Goal: Use online tool/utility: Utilize a website feature to perform a specific function

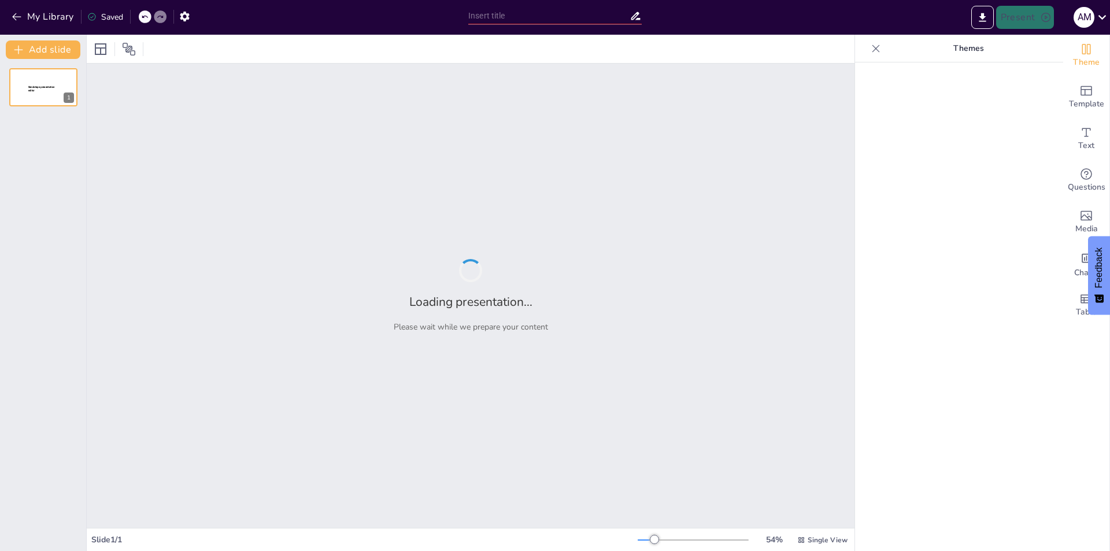
type input "Inteligencia Artificial: Fundamentos Teóricos y Aplicaciones Prácticas"
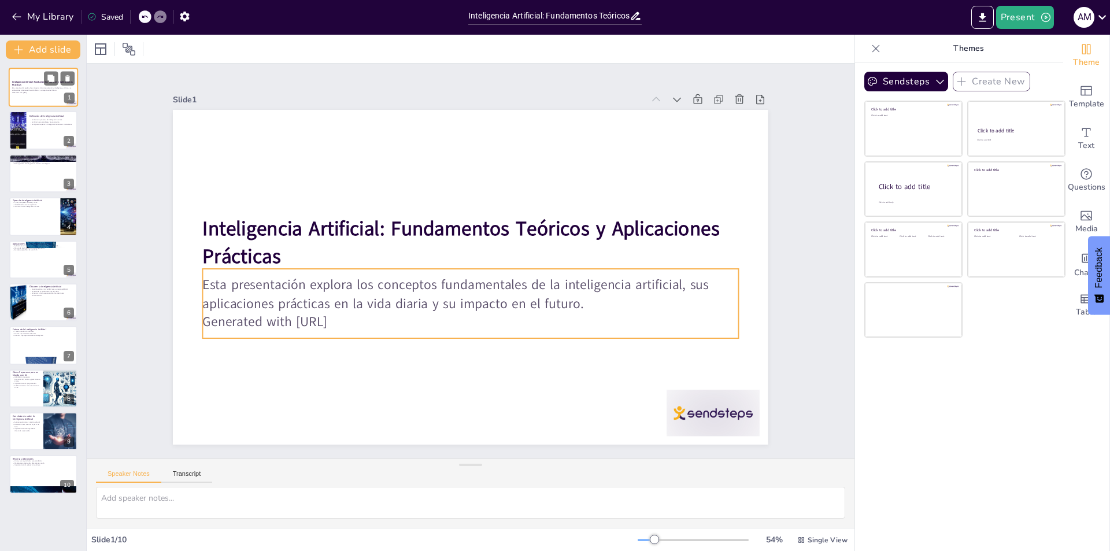
click at [24, 90] on p "Esta presentación explora los conceptos fundamentales de la inteligencia artifi…" at bounding box center [43, 89] width 62 height 4
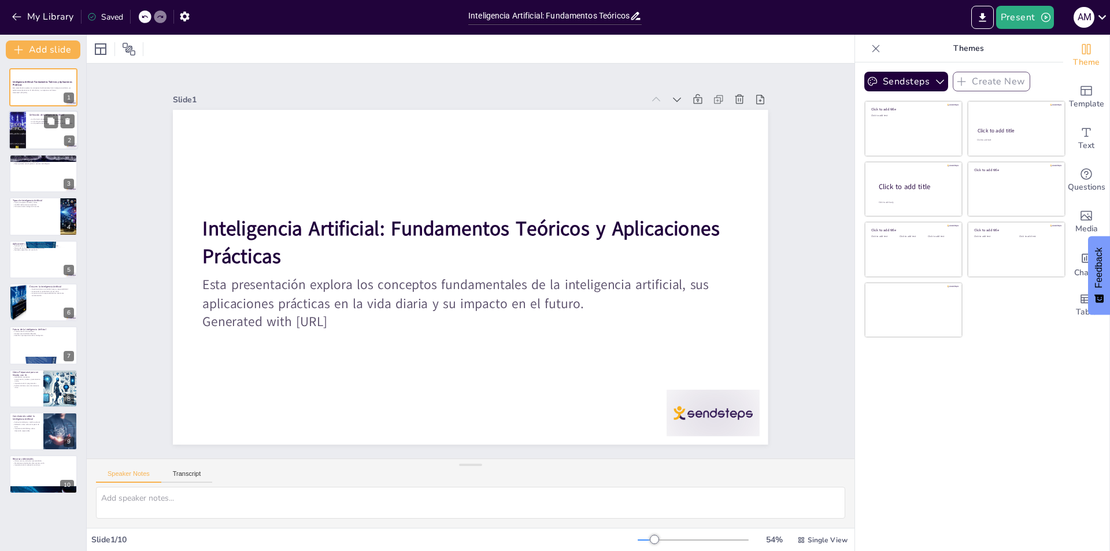
click at [32, 138] on div at bounding box center [43, 130] width 69 height 39
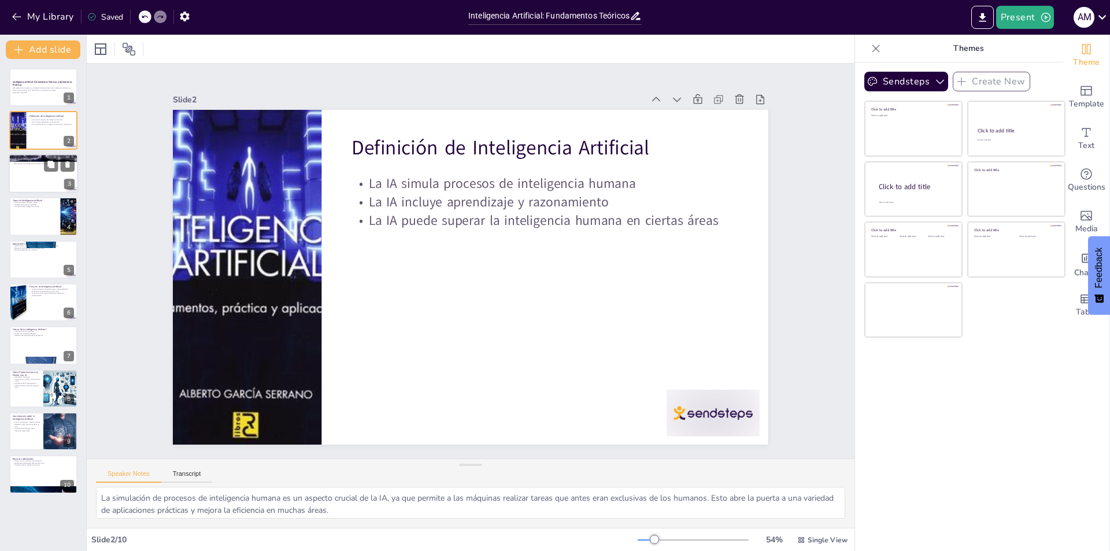
click at [38, 184] on div at bounding box center [43, 173] width 69 height 39
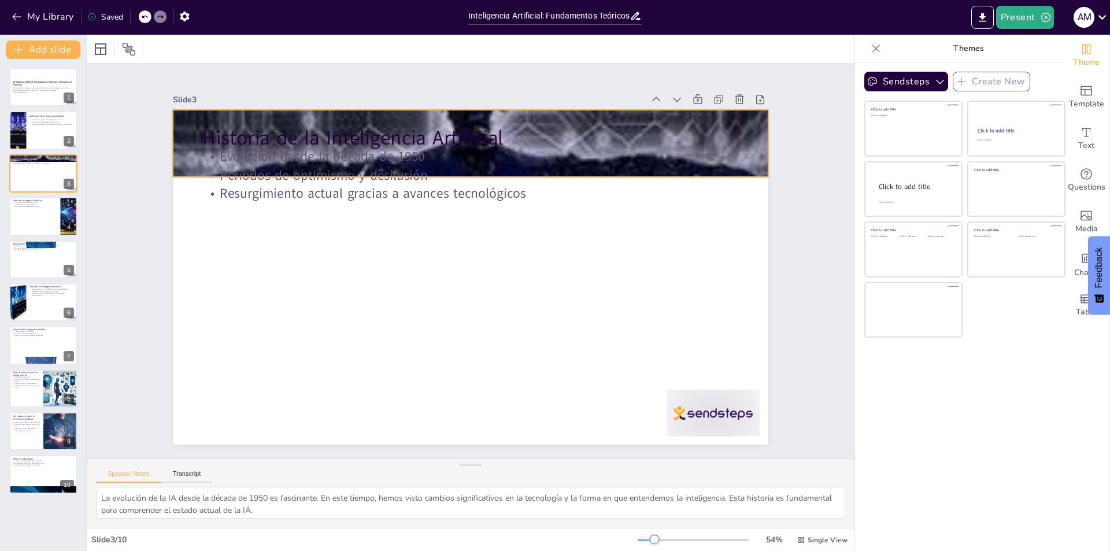
click at [177, 154] on div at bounding box center [470, 143] width 595 height 919
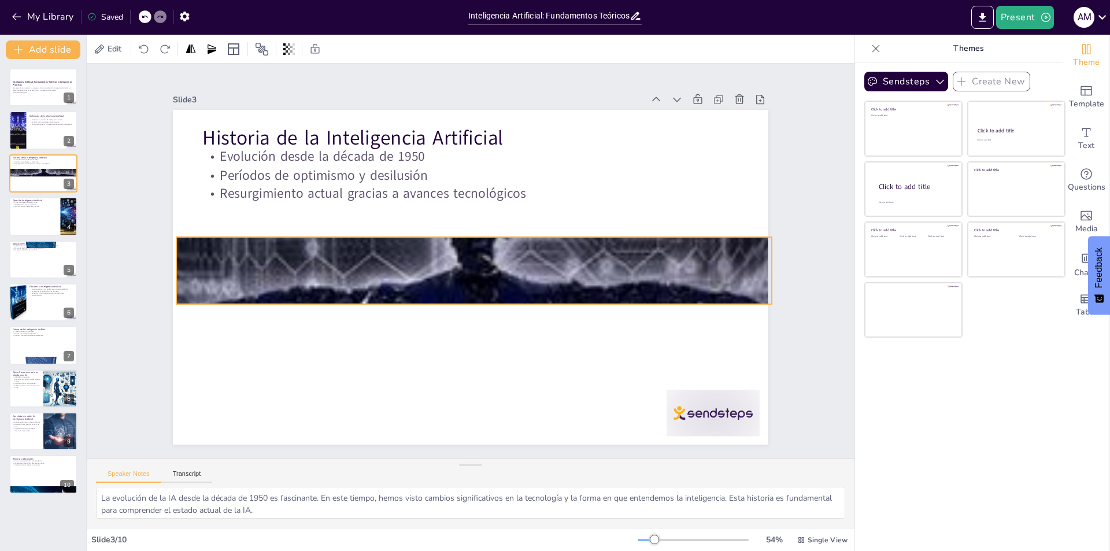
drag, startPoint x: 180, startPoint y: 151, endPoint x: 184, endPoint y: 278, distance: 127.2
click at [184, 278] on div at bounding box center [473, 270] width 595 height 919
click at [39, 136] on div at bounding box center [43, 130] width 69 height 39
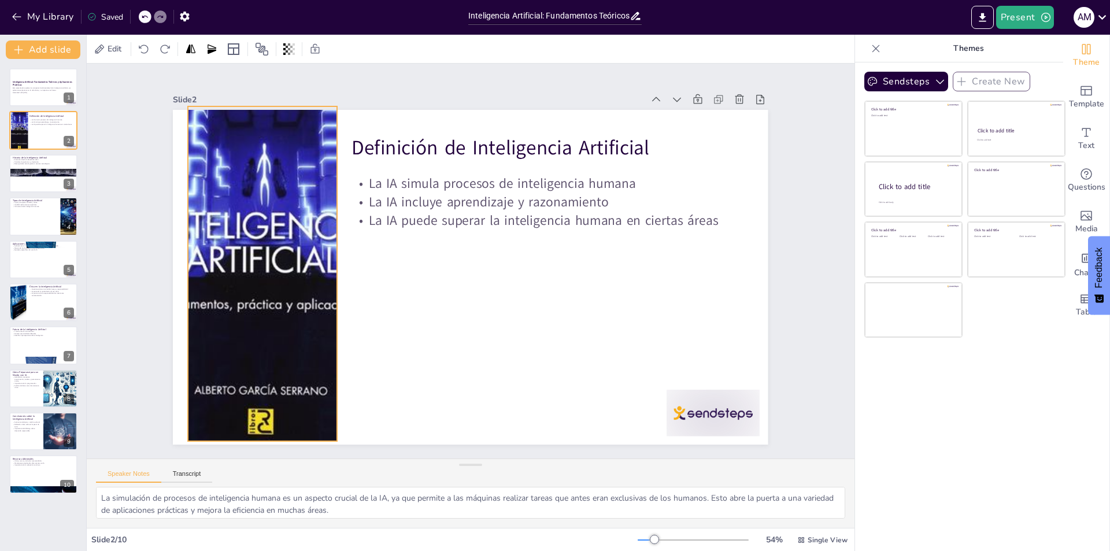
drag, startPoint x: 216, startPoint y: 229, endPoint x: 230, endPoint y: 225, distance: 14.9
click at [230, 225] on div at bounding box center [262, 273] width 244 height 335
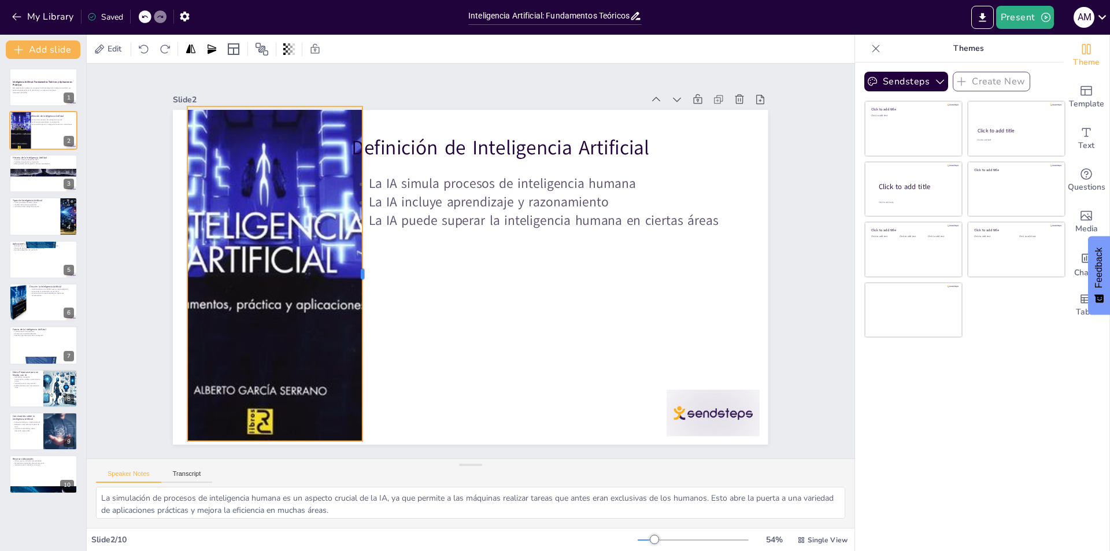
drag, startPoint x: 328, startPoint y: 270, endPoint x: 354, endPoint y: 279, distance: 27.6
click at [362, 279] on div at bounding box center [366, 273] width 9 height 335
click at [44, 224] on div at bounding box center [43, 215] width 69 height 39
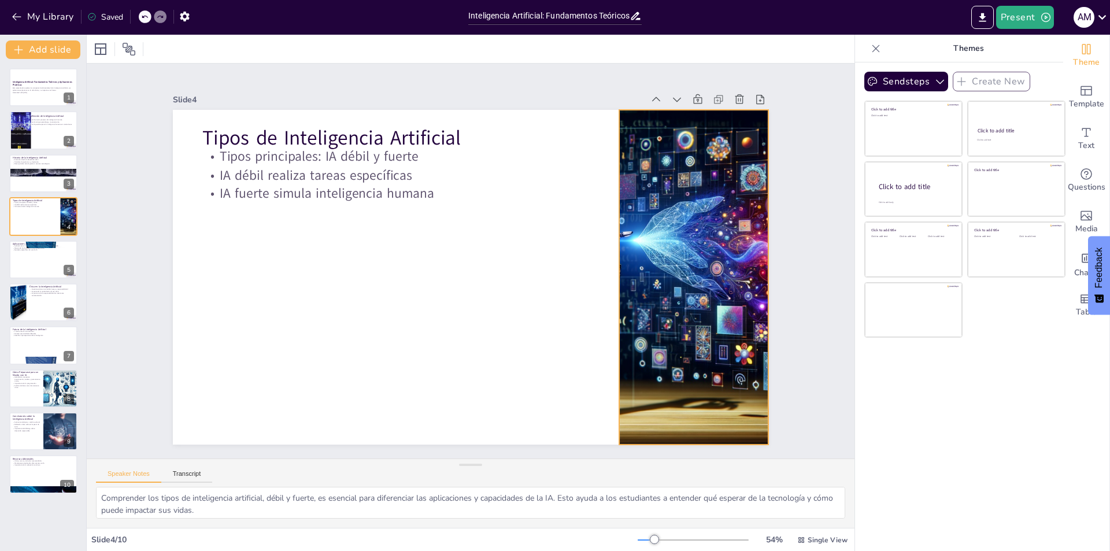
click at [647, 316] on div at bounding box center [692, 277] width 585 height 335
click at [46, 473] on div at bounding box center [43, 474] width 69 height 39
type textarea "La recomendación de libros, cursos y artículos es fundamental para que los estu…"
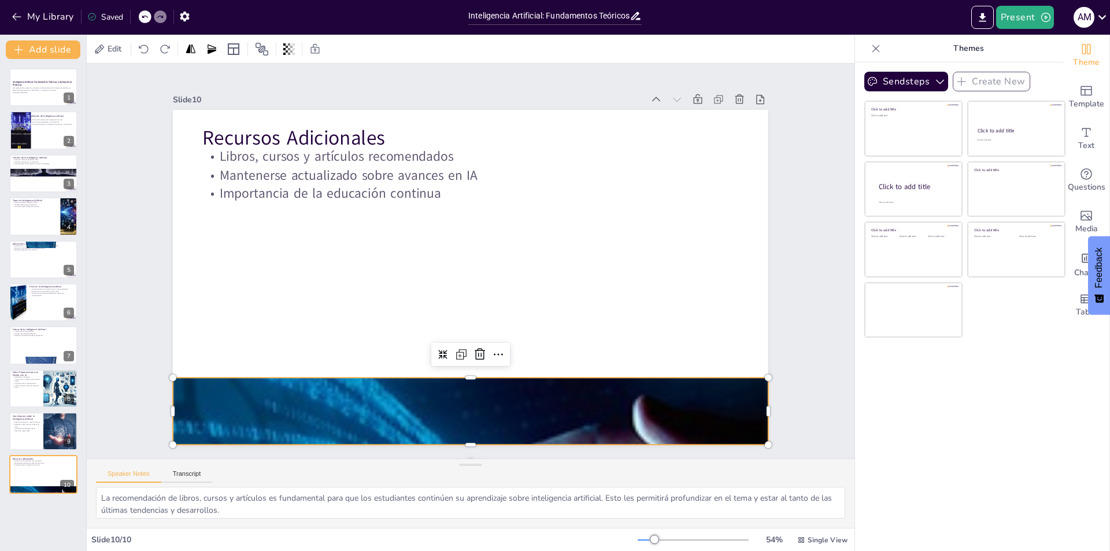
click at [373, 394] on div at bounding box center [455, 410] width 687 height 968
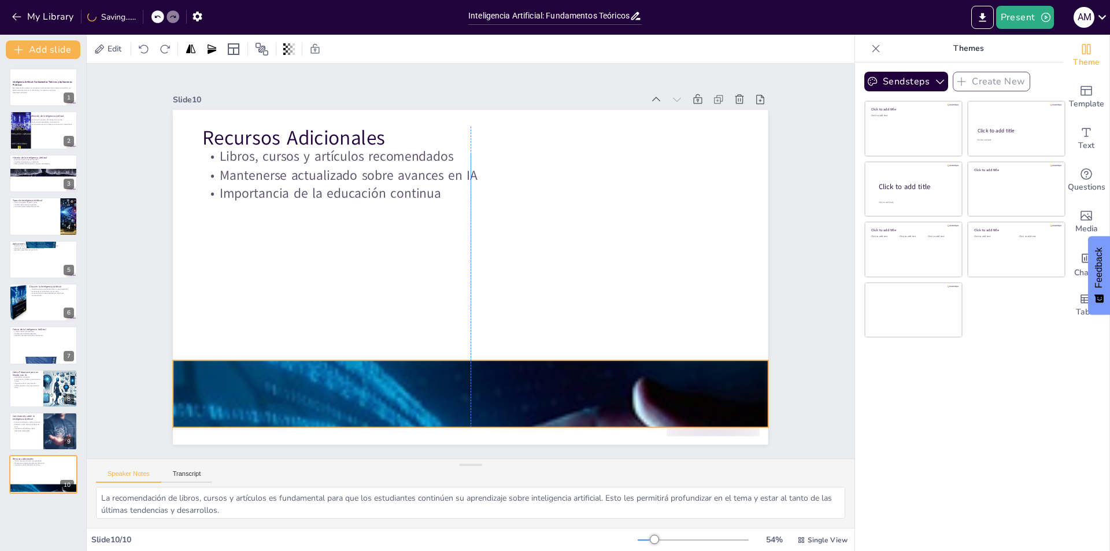
drag, startPoint x: 392, startPoint y: 392, endPoint x: 391, endPoint y: 375, distance: 17.3
click at [391, 375] on div at bounding box center [470, 393] width 595 height 911
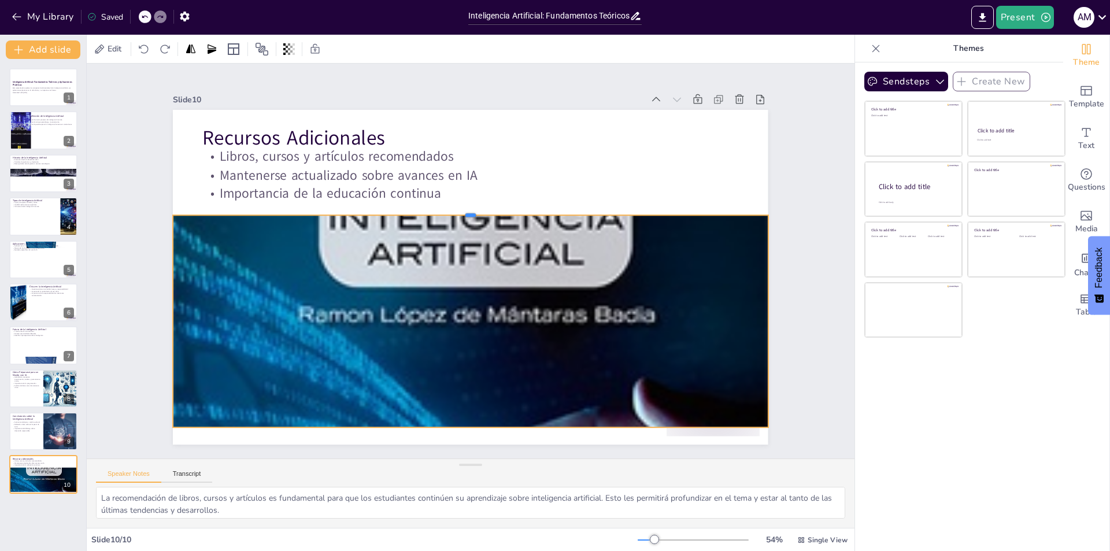
drag, startPoint x: 463, startPoint y: 355, endPoint x: 454, endPoint y: 210, distance: 145.3
click at [454, 210] on div at bounding box center [470, 210] width 595 height 9
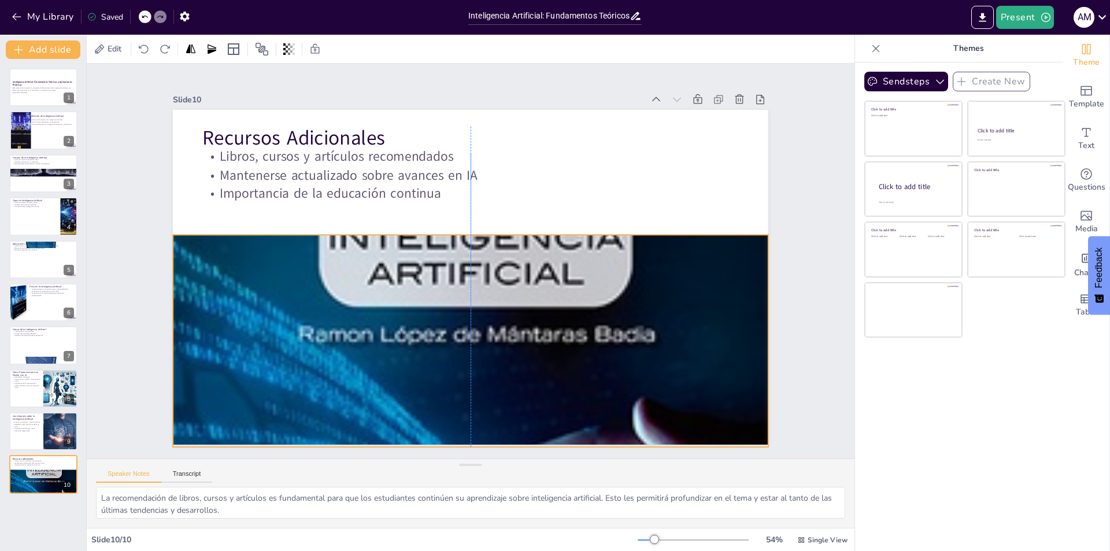
drag, startPoint x: 459, startPoint y: 381, endPoint x: 457, endPoint y: 401, distance: 19.8
click at [457, 401] on div at bounding box center [470, 413] width 595 height 911
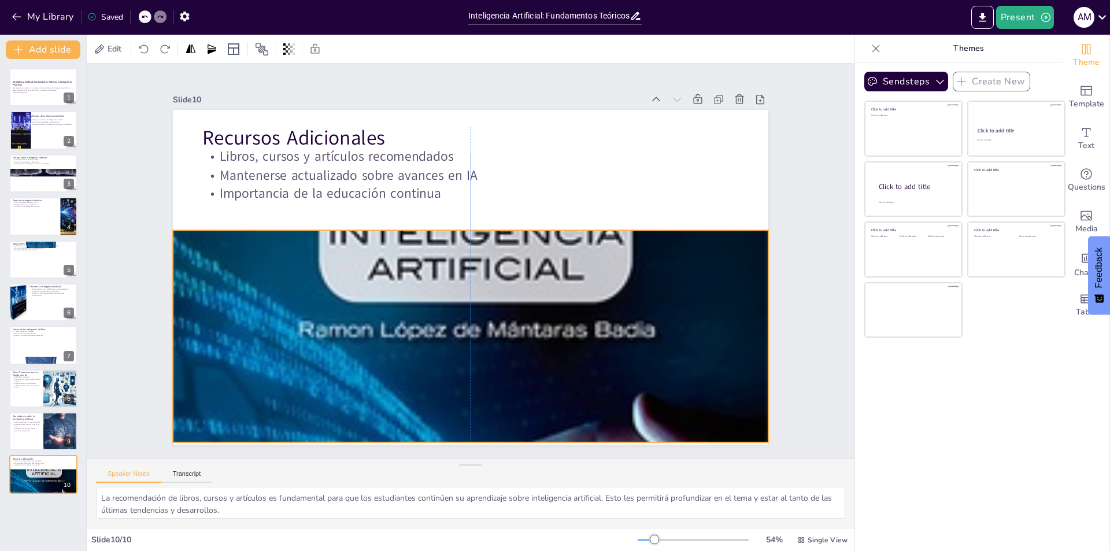
click at [465, 357] on div at bounding box center [455, 408] width 687 height 969
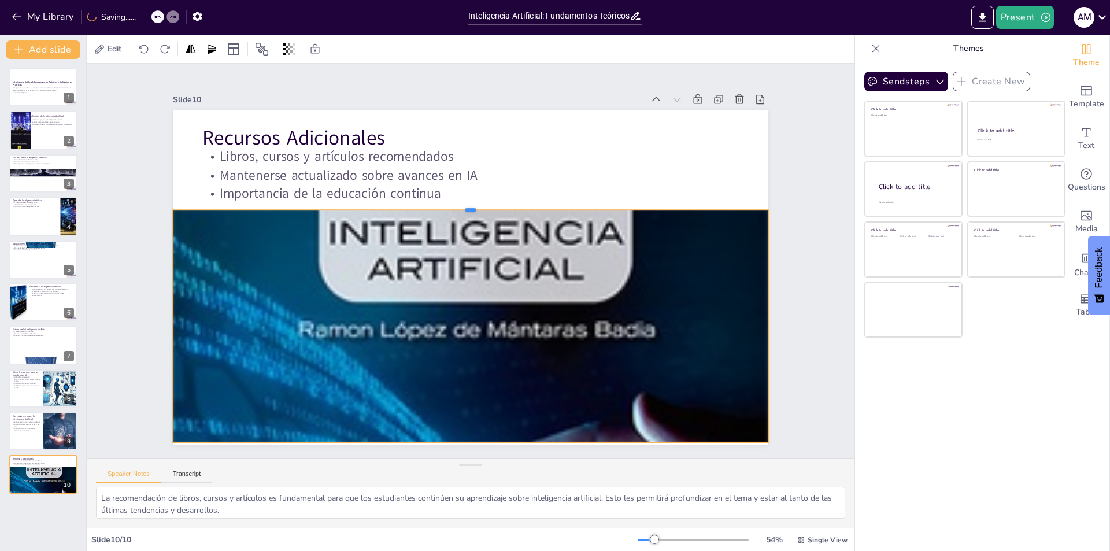
drag, startPoint x: 462, startPoint y: 221, endPoint x: 461, endPoint y: 201, distance: 20.3
click at [461, 201] on div at bounding box center [470, 205] width 595 height 9
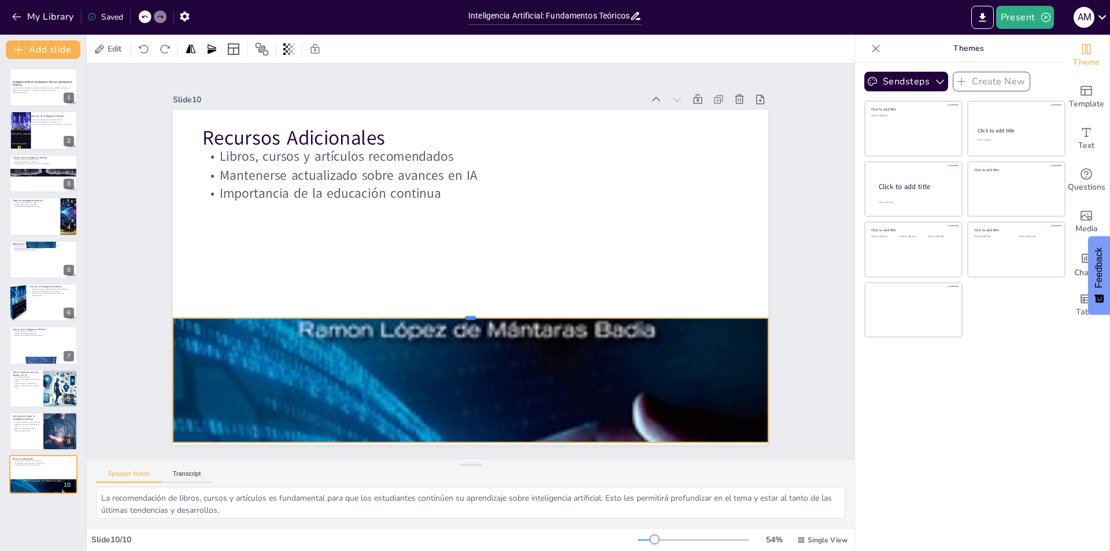
drag, startPoint x: 462, startPoint y: 203, endPoint x: 458, endPoint y: 311, distance: 108.1
click at [458, 311] on div at bounding box center [465, 313] width 592 height 72
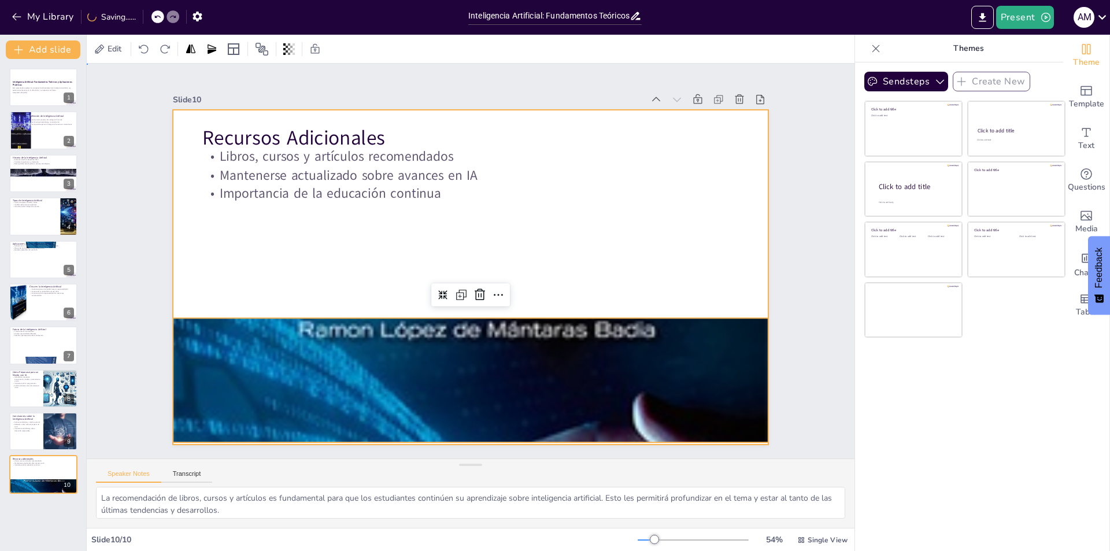
click at [551, 212] on div at bounding box center [470, 277] width 595 height 335
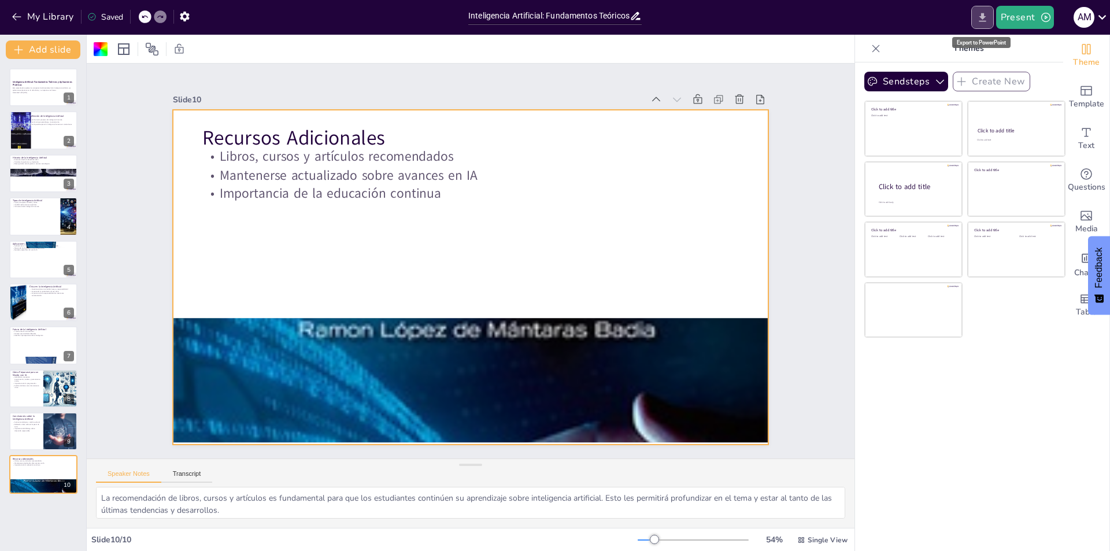
click at [987, 17] on icon "Export to PowerPoint" at bounding box center [982, 18] width 12 height 12
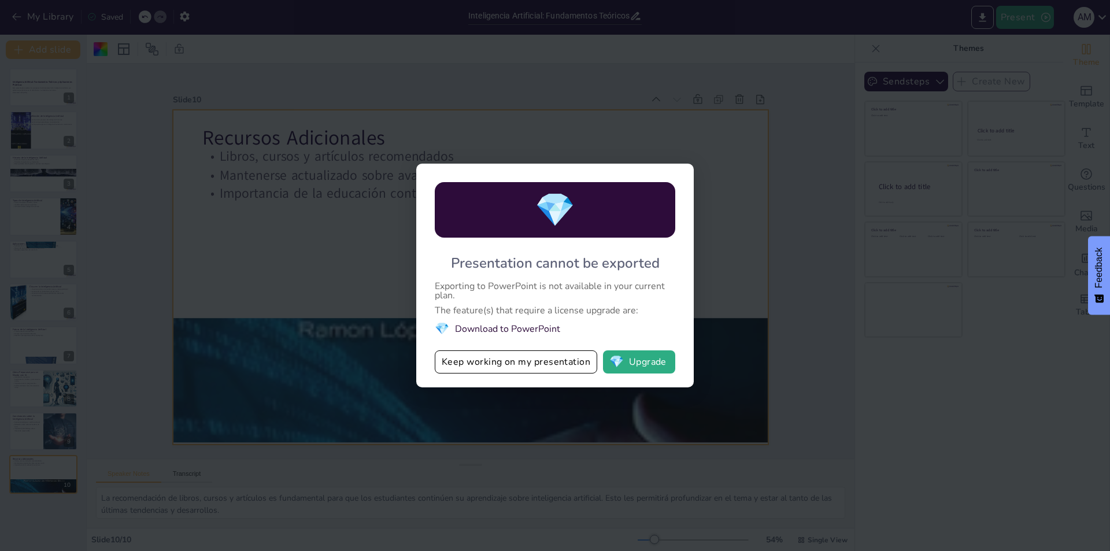
click at [465, 329] on li "💎 Download to PowerPoint" at bounding box center [555, 329] width 240 height 16
click at [472, 363] on button "Keep working on my presentation" at bounding box center [516, 361] width 162 height 23
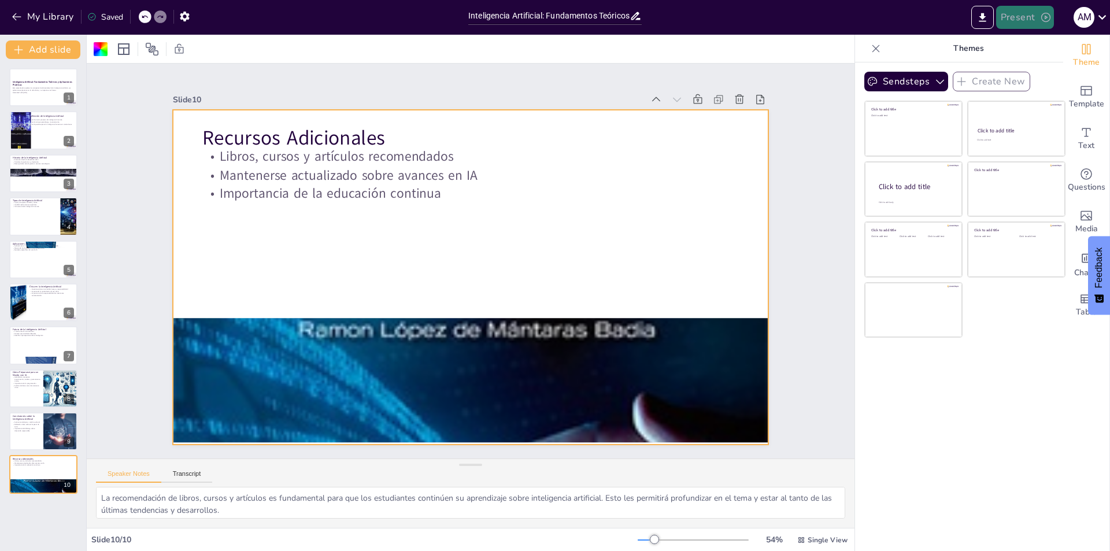
click at [1028, 17] on button "Present" at bounding box center [1025, 17] width 58 height 23
click at [1016, 71] on li "Play presentation" at bounding box center [1043, 71] width 92 height 18
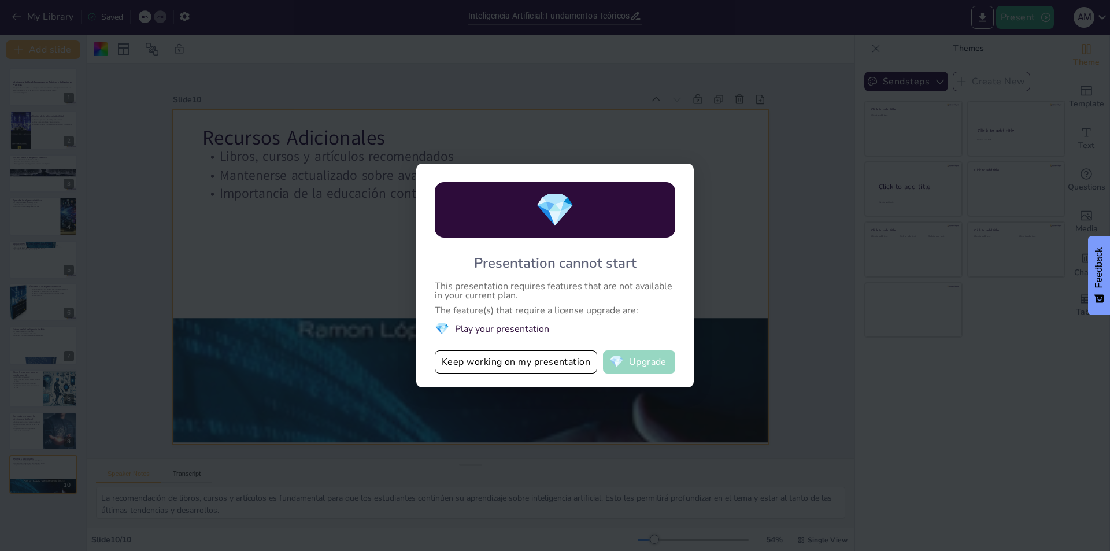
click at [633, 367] on button "💎 Upgrade" at bounding box center [639, 361] width 72 height 23
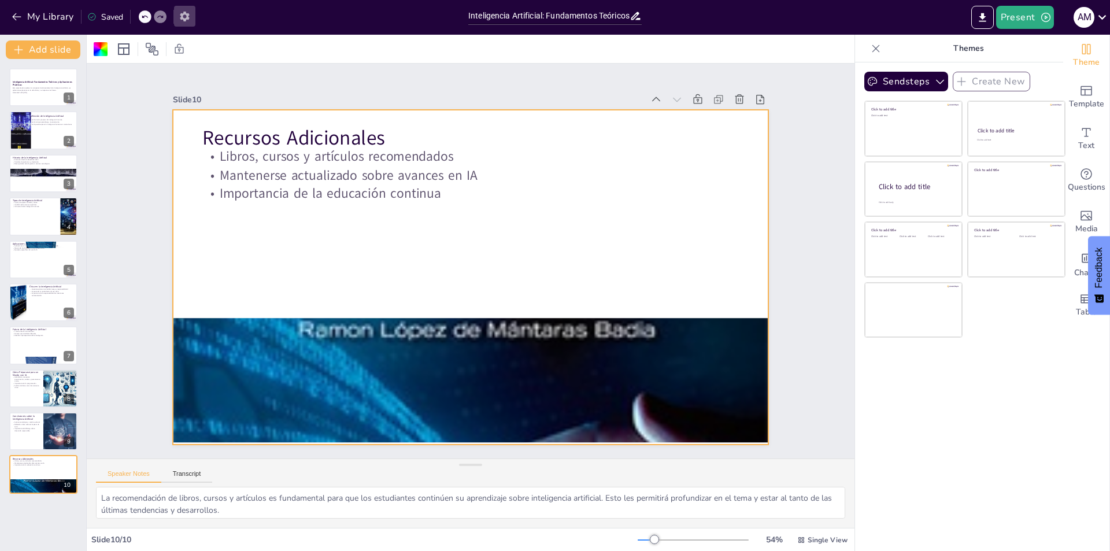
click at [190, 18] on icon "button" at bounding box center [185, 16] width 12 height 12
